Goal: Entertainment & Leisure: Consume media (video, audio)

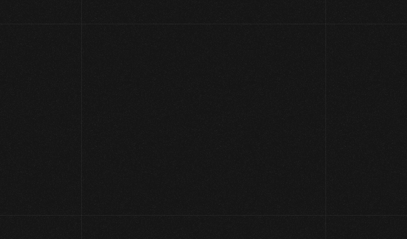
scroll to position [13, 0]
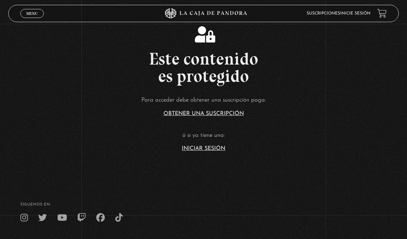
click at [210, 151] on link "Iniciar Sesión" at bounding box center [203, 149] width 43 height 6
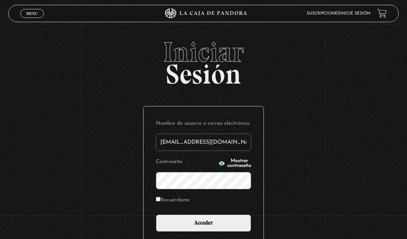
type input "[EMAIL_ADDRESS][DOMAIN_NAME]"
click at [204, 227] on input "Acceder" at bounding box center [203, 222] width 95 height 17
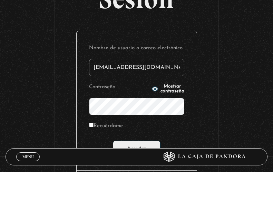
scroll to position [59, 0]
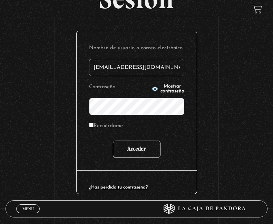
click at [145, 152] on input "Acceder" at bounding box center [137, 149] width 48 height 17
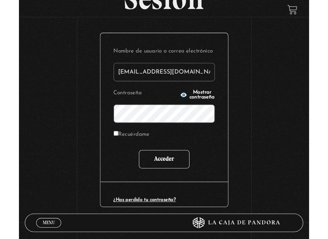
scroll to position [52, 0]
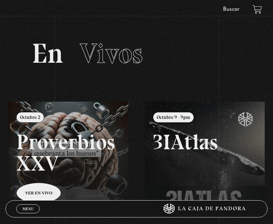
click at [41, 32] on section "En Vivos" at bounding box center [136, 61] width 273 height 79
click at [39, 20] on div "ingresar al sitio Ver Video Más Información Solicitar Por favor coloque su disp…" at bounding box center [136, 164] width 273 height 328
click at [49, 3] on div "ingresar al sitio Ver Video Más Información Solicitar Por favor coloque su disp…" at bounding box center [136, 164] width 273 height 328
click at [40, 150] on link at bounding box center [144, 214] width 273 height 224
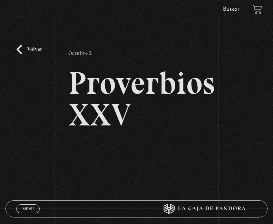
click at [35, 54] on link "Volver" at bounding box center [30, 49] width 26 height 9
click at [33, 54] on link "Volver" at bounding box center [30, 49] width 26 height 9
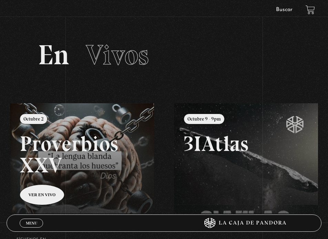
click at [217, 42] on section "En Vivos" at bounding box center [164, 63] width 328 height 79
click at [237, 48] on h2 "En Vivos" at bounding box center [164, 55] width 252 height 28
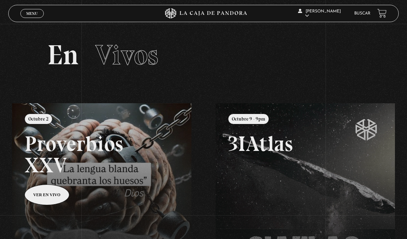
click at [33, 14] on span "Menu" at bounding box center [31, 13] width 11 height 4
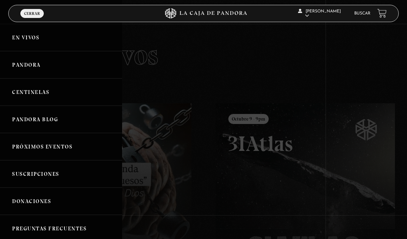
click at [39, 96] on link "Centinelas" at bounding box center [61, 91] width 122 height 27
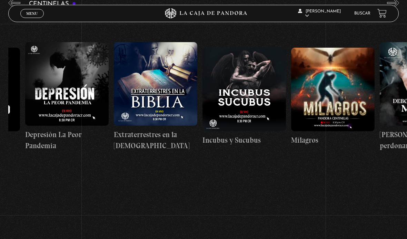
scroll to position [0, 2819]
click at [343, 92] on figure at bounding box center [333, 89] width 83 height 83
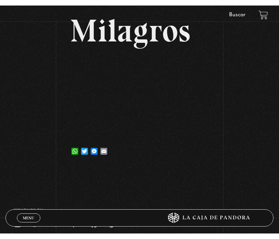
scroll to position [58, 0]
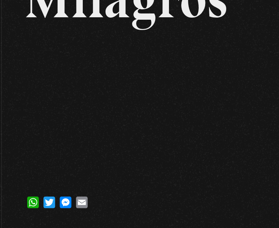
click at [156, 108] on div "Volver 8 agosto, 2023 [GEOGRAPHIC_DATA] WhatsApp Twitter Messenger Email" at bounding box center [139, 62] width 279 height 197
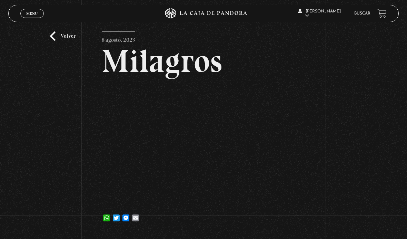
scroll to position [0, 0]
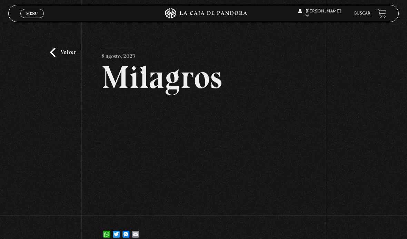
click at [392, 216] on div "Volver [DATE] [GEOGRAPHIC_DATA] WhatsApp Twitter Messenger Email" at bounding box center [203, 137] width 407 height 226
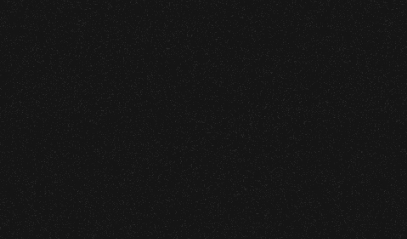
scroll to position [21, 0]
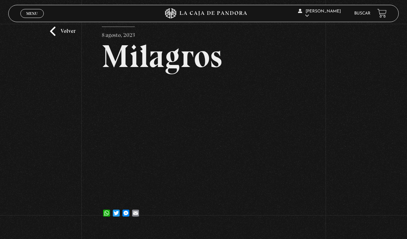
click at [355, 131] on div "Volver [DATE] [GEOGRAPHIC_DATA] WhatsApp Twitter Messenger Email" at bounding box center [203, 116] width 407 height 226
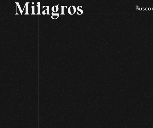
scroll to position [46, 0]
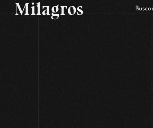
click at [78, 5] on article "[DATE] [GEOGRAPHIC_DATA] WhatsApp Twitter Messenger Email" at bounding box center [76, 51] width 129 height 142
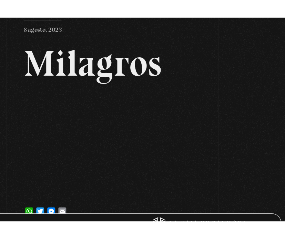
scroll to position [17, 0]
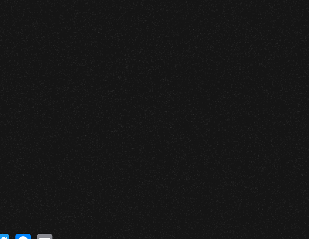
click at [108, 187] on div "WhatsApp Twitter Messenger Email" at bounding box center [154, 194] width 154 height 14
click at [138, 105] on body "ingresar al sitio Ver Video Más Información Solicitar Por favor coloque su disp…" at bounding box center [154, 168] width 309 height 371
